Goal: Browse casually

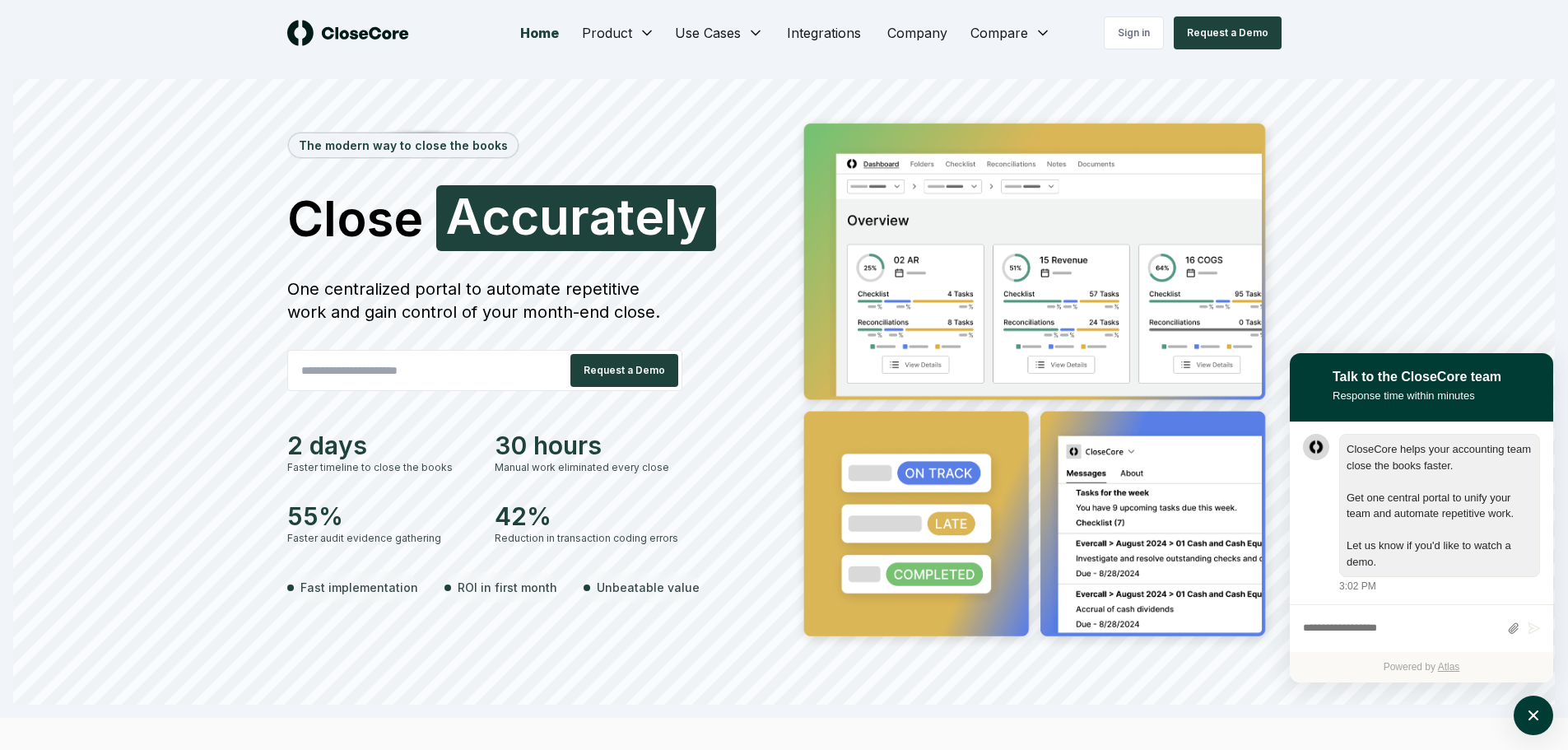
scroll to position [1, 0]
click at [1532, 715] on icon "atlas-launcher" at bounding box center [1534, 716] width 13 height 13
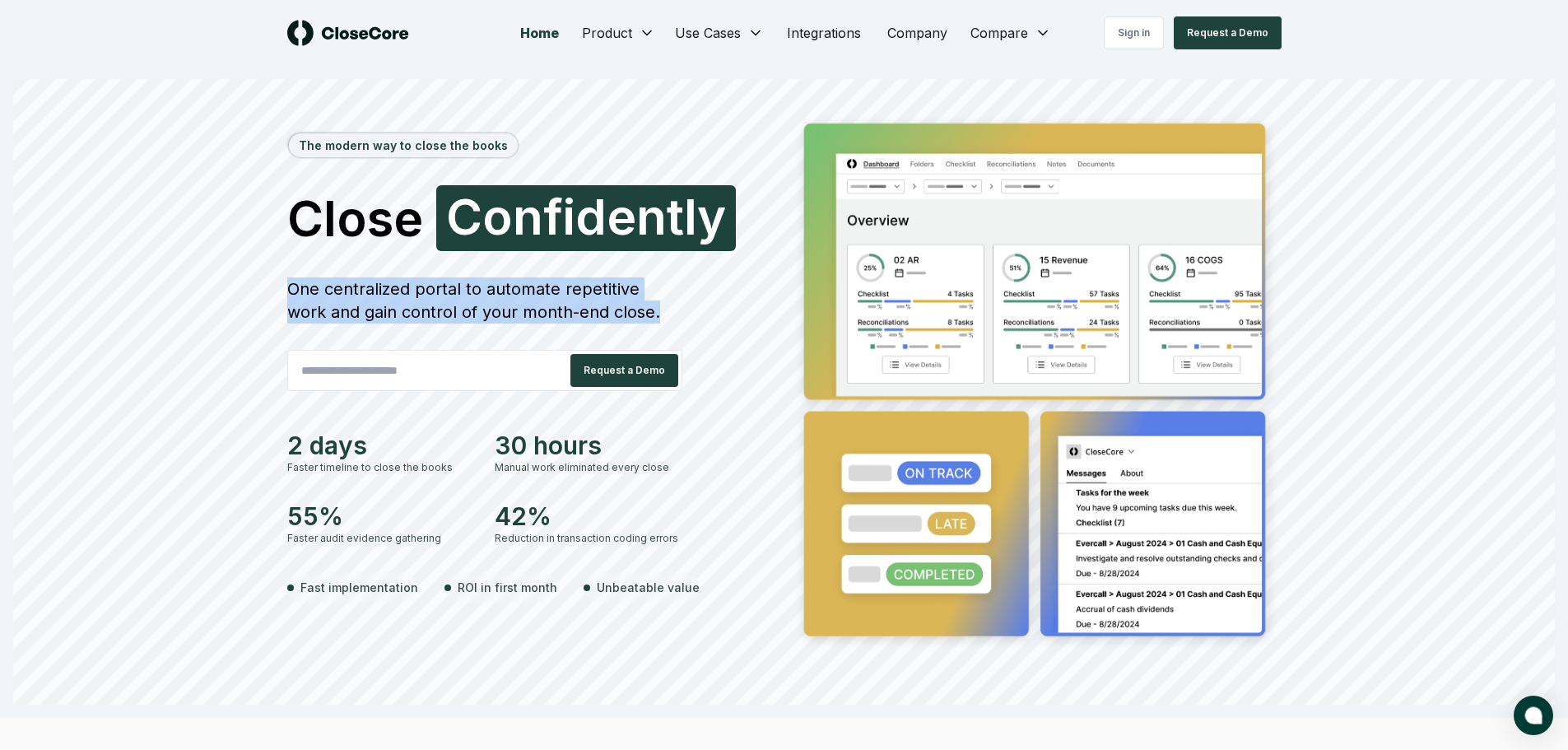
drag, startPoint x: 290, startPoint y: 292, endPoint x: 640, endPoint y: 311, distance: 350.5
click at [640, 311] on div "One centralized portal to automate repetitive work and gain control of your mon…" at bounding box center [484, 301] width 395 height 46
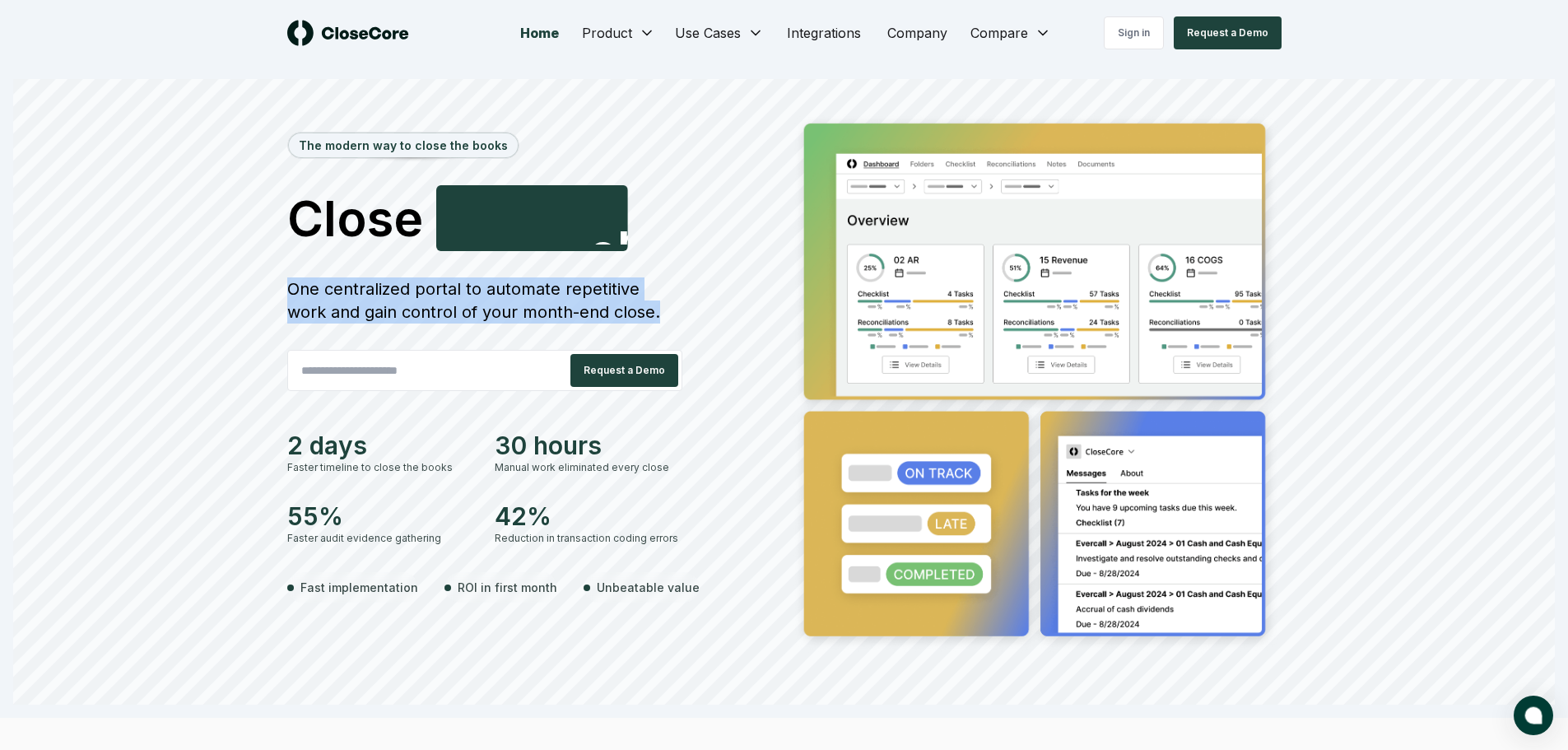
drag, startPoint x: 640, startPoint y: 311, endPoint x: 291, endPoint y: 290, distance: 349.6
click at [291, 290] on div "One centralized portal to automate repetitive work and gain control of your mon…" at bounding box center [484, 301] width 395 height 46
drag, startPoint x: 291, startPoint y: 290, endPoint x: 638, endPoint y: 306, distance: 347.4
click at [638, 306] on div "One centralized portal to automate repetitive work and gain control of your mon…" at bounding box center [484, 301] width 395 height 46
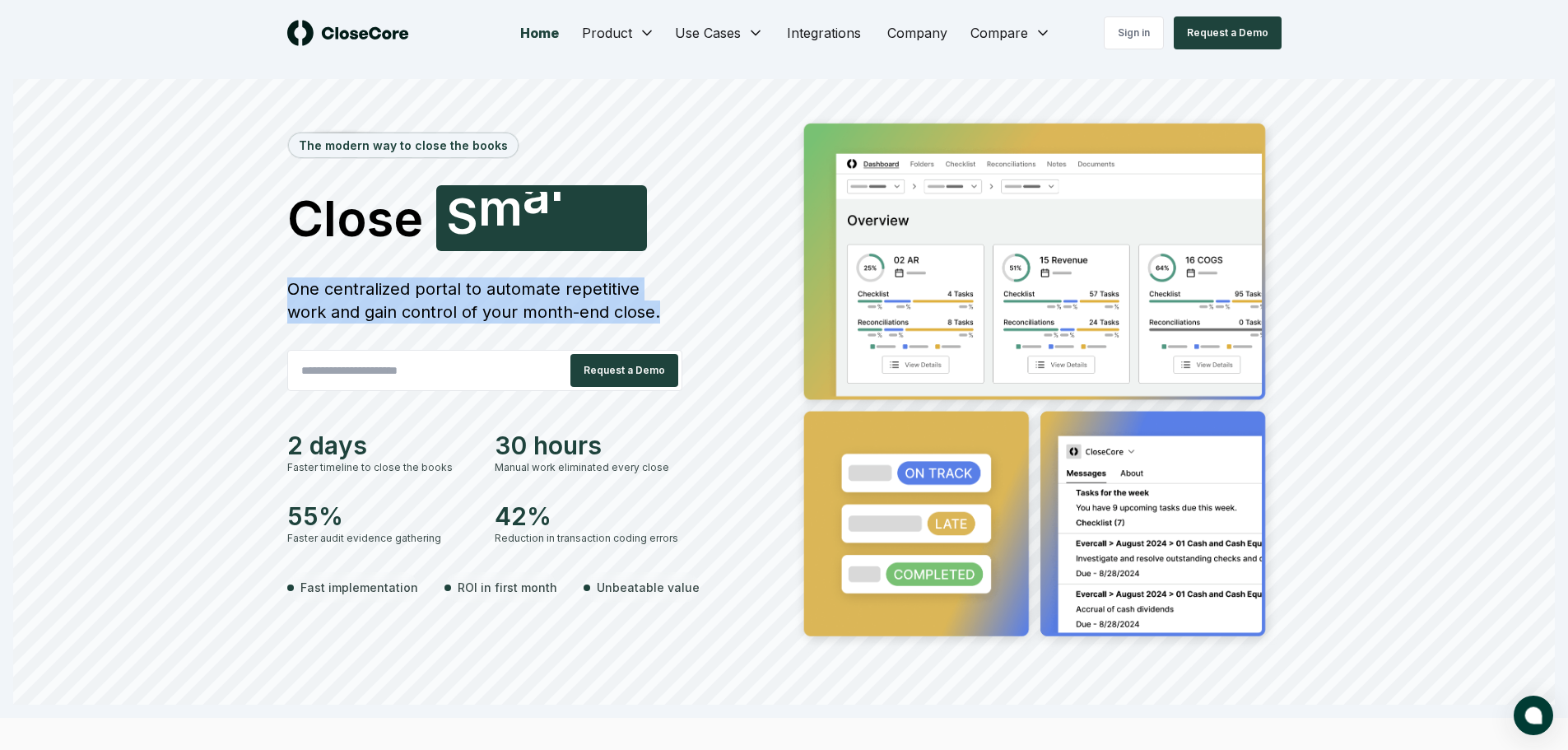
click at [638, 306] on div "One centralized portal to automate repetitive work and gain control of your mon…" at bounding box center [484, 301] width 395 height 46
